Goal: Information Seeking & Learning: Find contact information

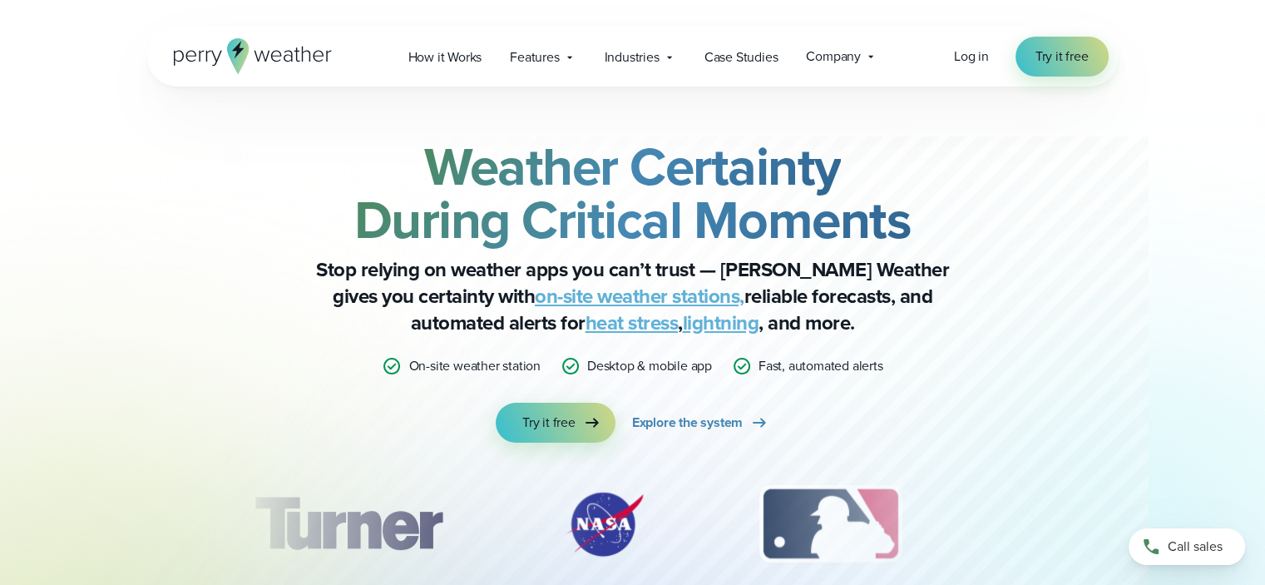
scroll to position [5808, 0]
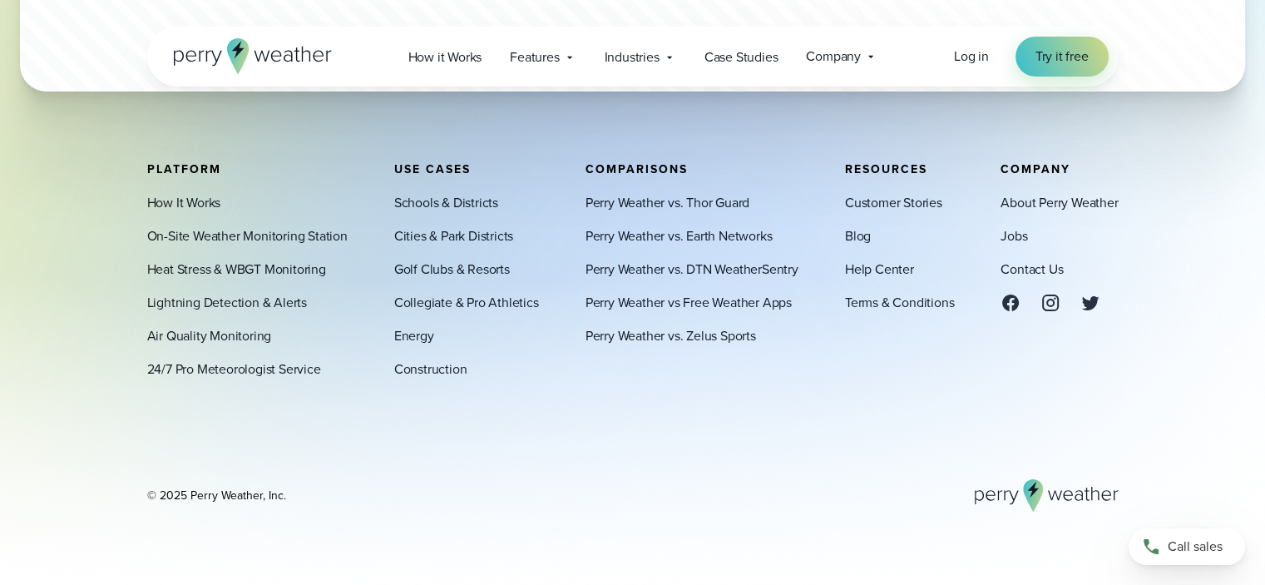
click at [1024, 215] on div "About Perry Weather Jobs Contact Us" at bounding box center [1058, 252] width 117 height 120
click at [1020, 205] on link "About Perry Weather" at bounding box center [1058, 202] width 117 height 20
drag, startPoint x: 871, startPoint y: 310, endPoint x: 851, endPoint y: 306, distance: 20.4
click at [870, 310] on link "Terms & Conditions" at bounding box center [899, 302] width 109 height 20
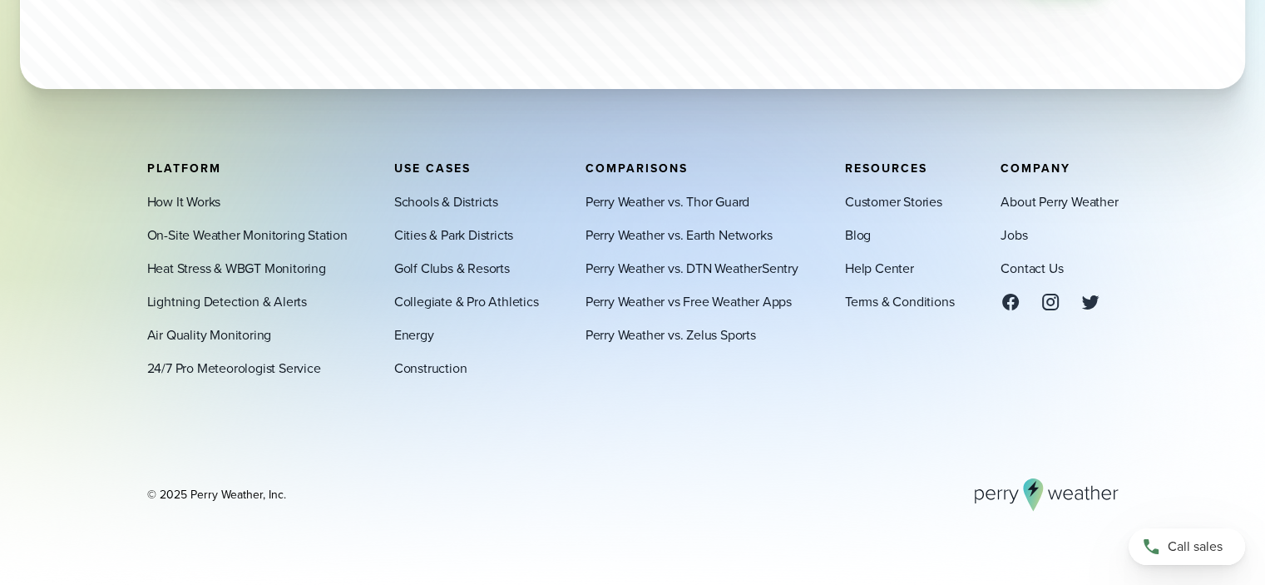
scroll to position [5655, 0]
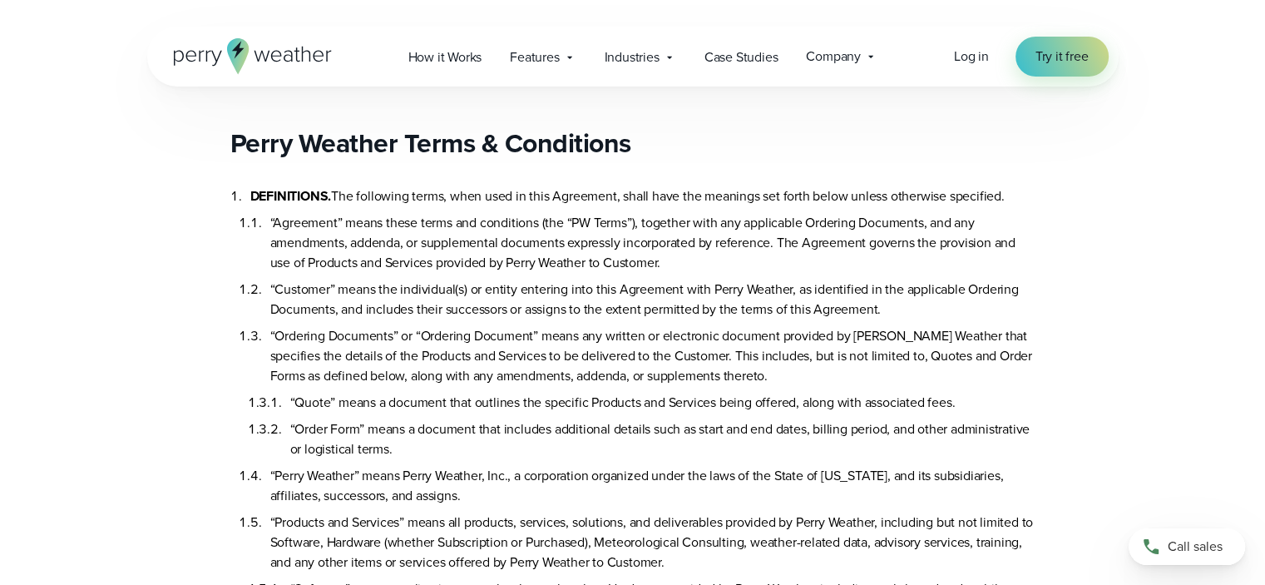
click at [422, 467] on li "“Perry Weather” means Perry Weather, Inc., a corporation organized under the la…" at bounding box center [652, 482] width 765 height 47
drag, startPoint x: 422, startPoint y: 467, endPoint x: 450, endPoint y: 467, distance: 27.5
click at [427, 467] on li "“Perry Weather” means Perry Weather, Inc., a corporation organized under the la…" at bounding box center [652, 482] width 765 height 47
click at [450, 467] on li "“Perry Weather” means Perry Weather, Inc., a corporation organized under the la…" at bounding box center [652, 482] width 765 height 47
copy li "Perry Weather"
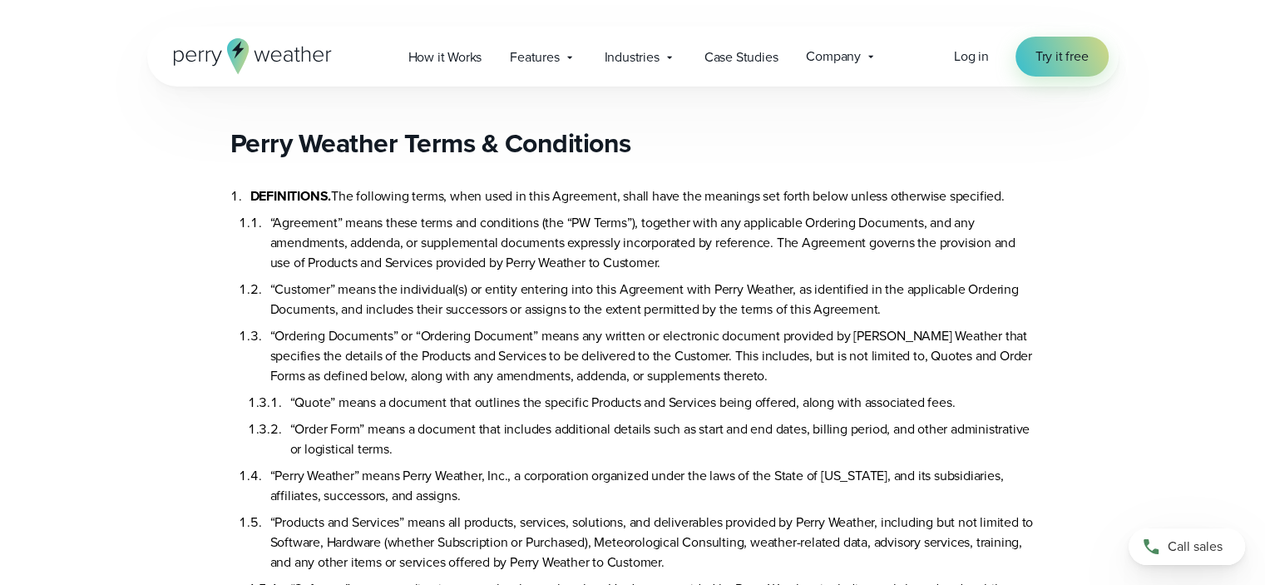
click at [417, 474] on li "“Perry Weather” means Perry Weather, Inc., a corporation organized under the la…" at bounding box center [652, 482] width 765 height 47
drag, startPoint x: 417, startPoint y: 474, endPoint x: 462, endPoint y: 474, distance: 44.9
click at [427, 474] on li "“Perry Weather” means Perry Weather, Inc., a corporation organized under the la…" at bounding box center [652, 482] width 765 height 47
click at [462, 474] on li "“Perry Weather” means Perry Weather, Inc., a corporation organized under the la…" at bounding box center [652, 482] width 765 height 47
copy li "Perry Weather"
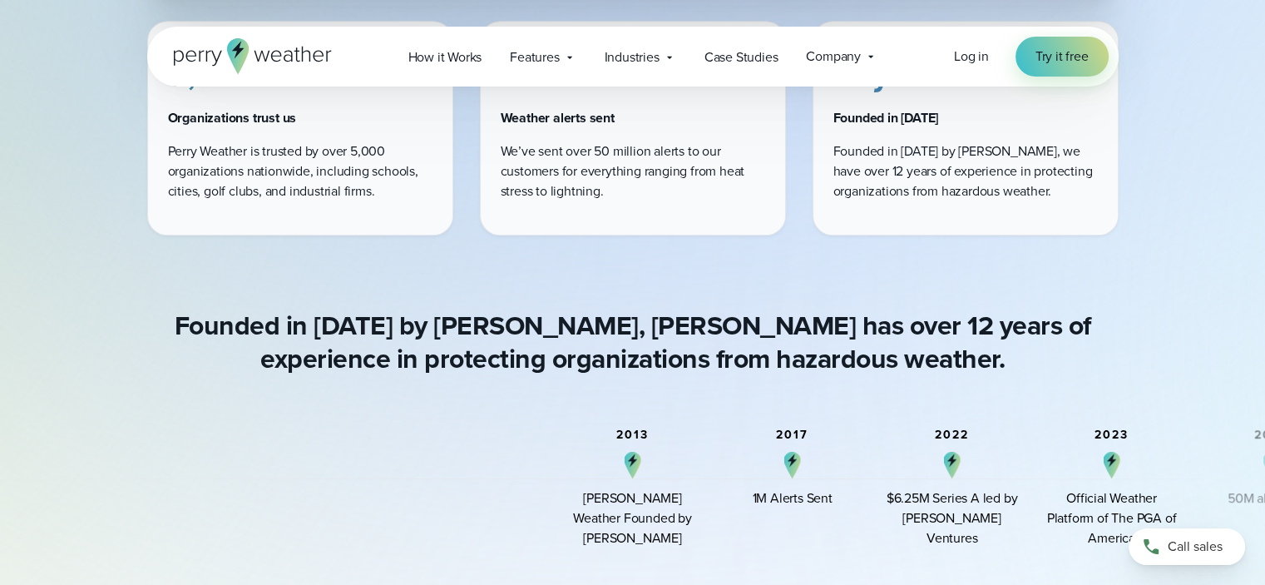
scroll to position [946, 0]
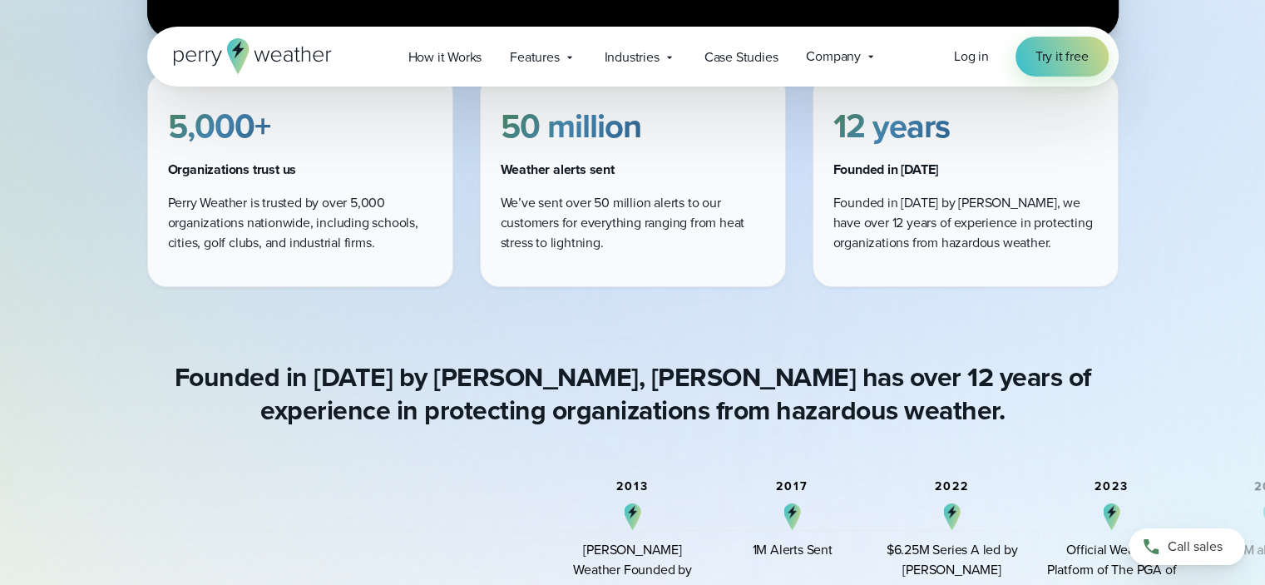
click at [918, 167] on h4 "Founded in [DATE]" at bounding box center [965, 170] width 264 height 20
copy h4 "2013"
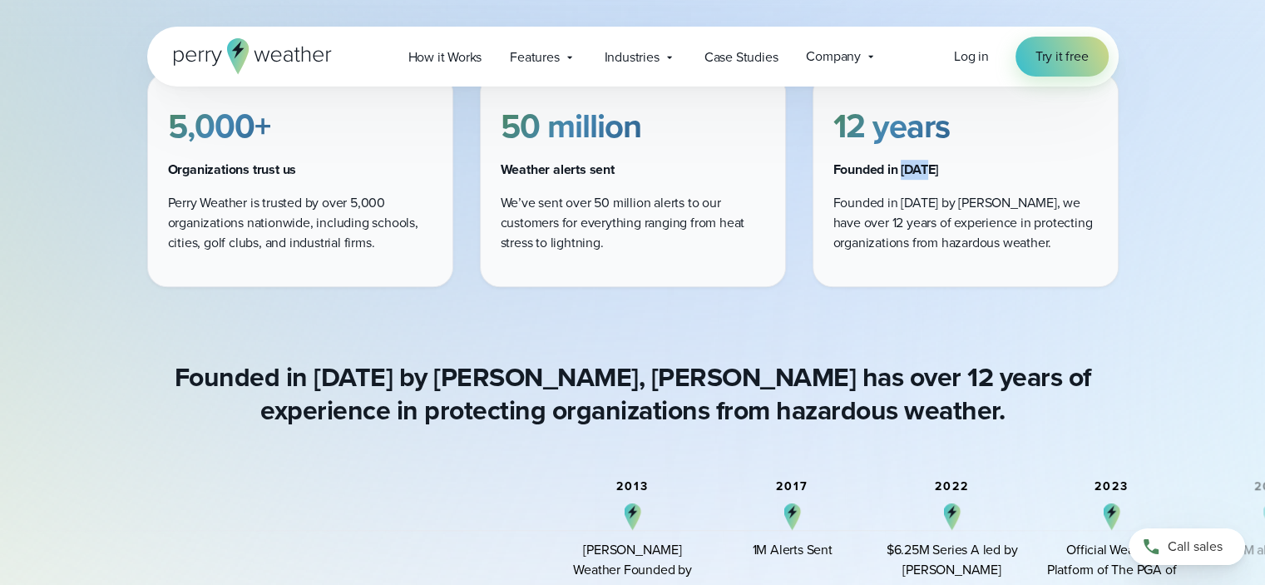
scroll to position [4795, 0]
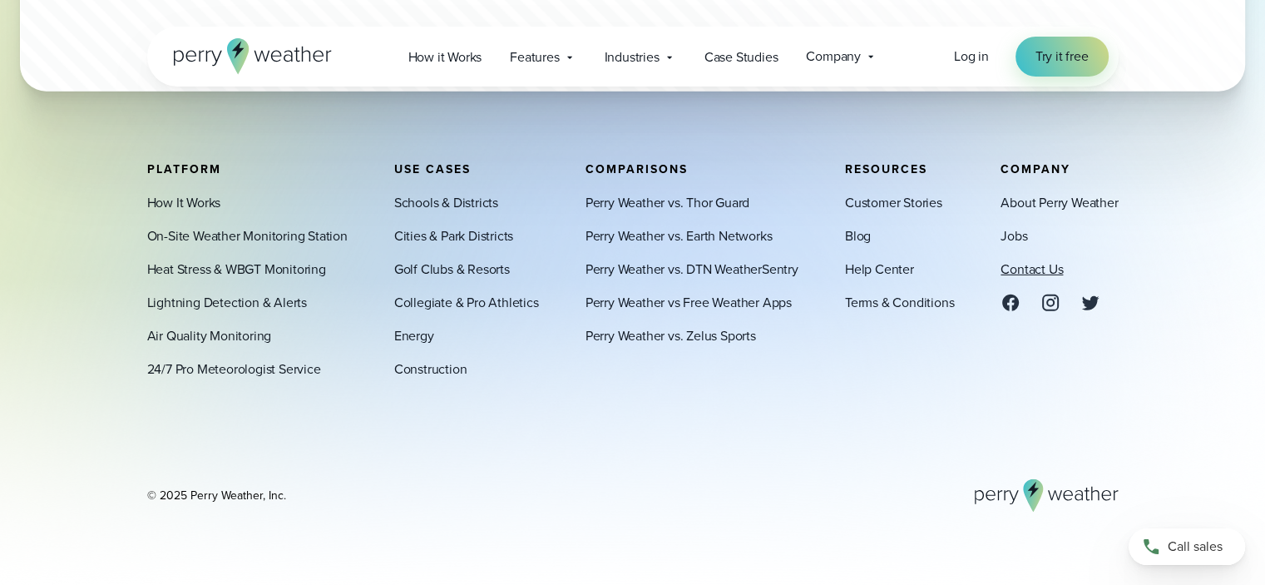
click at [1024, 266] on link "Contact Us" at bounding box center [1031, 269] width 62 height 20
